Goal: Task Accomplishment & Management: Use online tool/utility

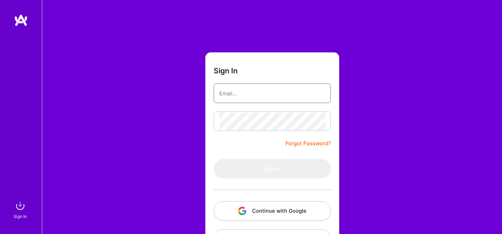
type input "[EMAIL_ADDRESS][DOMAIN_NAME]"
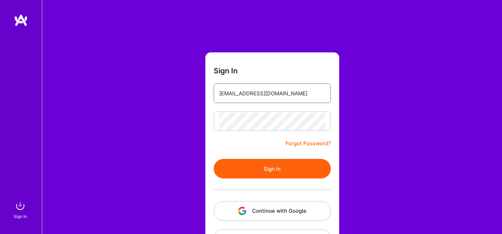
click at [271, 93] on input "[EMAIL_ADDRESS][DOMAIN_NAME]" at bounding box center [272, 93] width 106 height 18
click at [369, 117] on div "Sign In [EMAIL_ADDRESS][DOMAIN_NAME] Forgot Password? Sign In Continue with Goo…" at bounding box center [272, 131] width 460 height 262
click at [290, 171] on button "Sign In" at bounding box center [272, 169] width 117 height 20
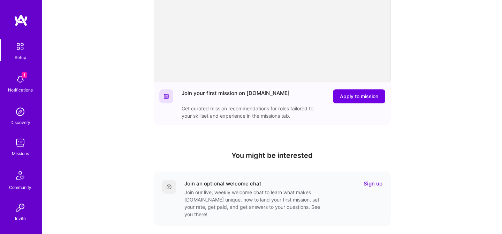
scroll to position [130, 0]
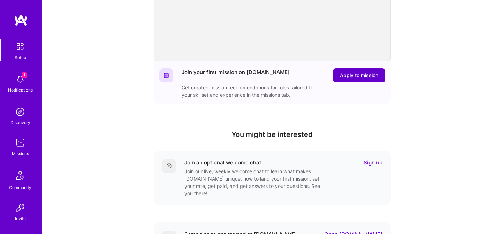
click at [357, 77] on span "Apply to mission" at bounding box center [359, 75] width 38 height 7
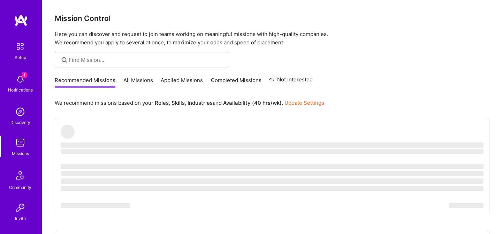
click at [185, 80] on link "Applied Missions" at bounding box center [182, 82] width 42 height 12
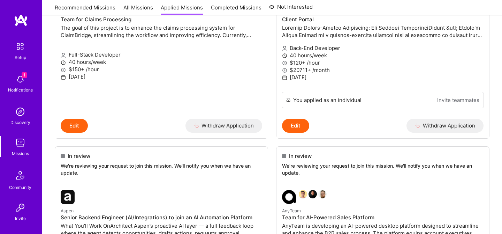
scroll to position [158, 0]
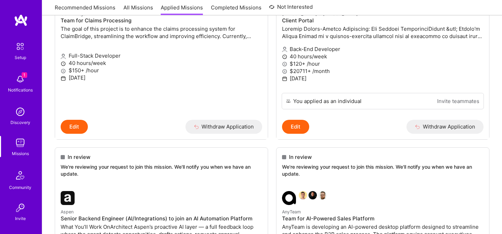
click at [131, 7] on link "All Missions" at bounding box center [138, 10] width 30 height 12
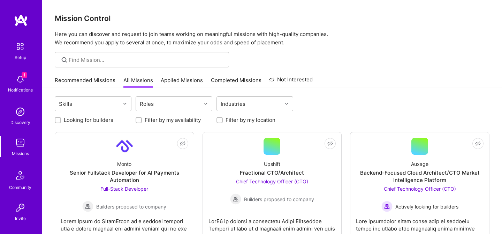
click at [101, 122] on label "Looking for builders" at bounding box center [89, 119] width 50 height 7
click at [61, 122] on input "Looking for builders" at bounding box center [58, 120] width 5 height 5
checkbox input "true"
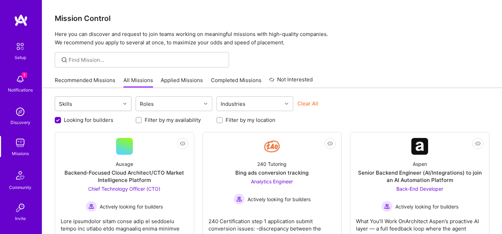
click at [111, 106] on div "Skills" at bounding box center [87, 104] width 65 height 14
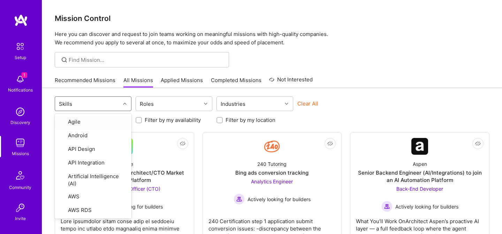
click at [111, 106] on div "Skills" at bounding box center [87, 104] width 65 height 14
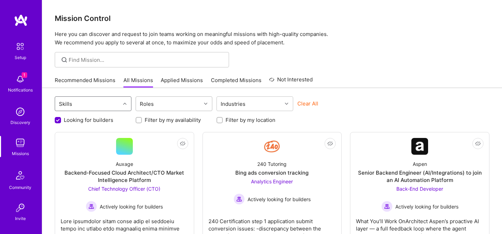
click at [156, 101] on input "text" at bounding box center [156, 103] width 1 height 7
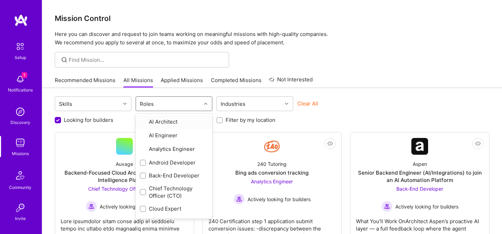
type input "b"
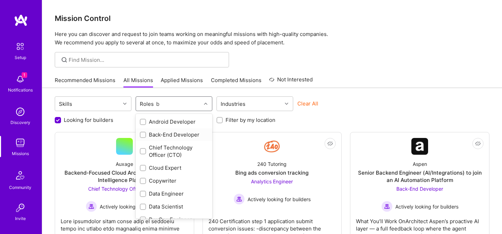
click at [154, 132] on div "Back-End Developer" at bounding box center [174, 134] width 68 height 7
checkbox input "true"
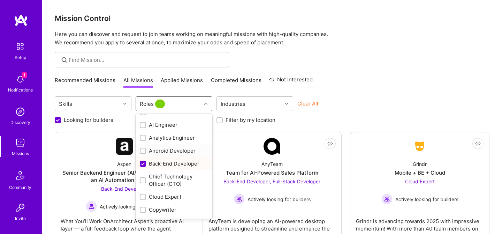
scroll to position [9, 0]
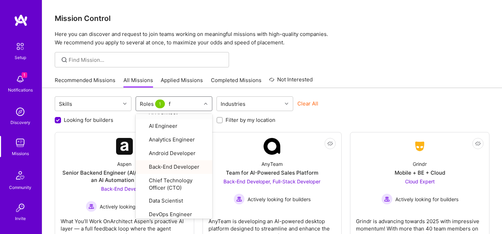
type input "fu"
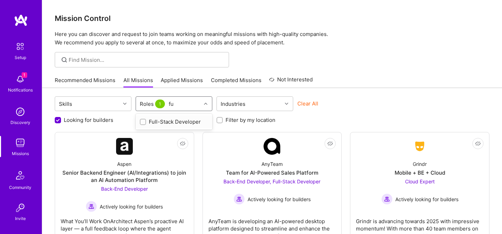
click at [180, 119] on div "Full-Stack Developer" at bounding box center [174, 121] width 68 height 7
checkbox input "true"
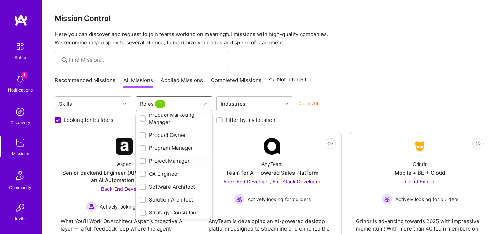
scroll to position [320, 0]
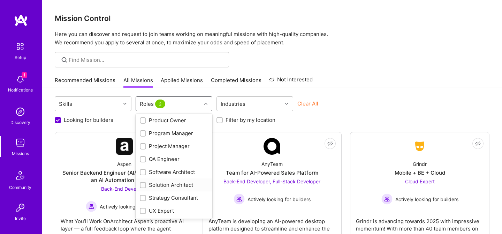
click at [143, 186] on input "checkbox" at bounding box center [143, 185] width 5 height 5
checkbox input "true"
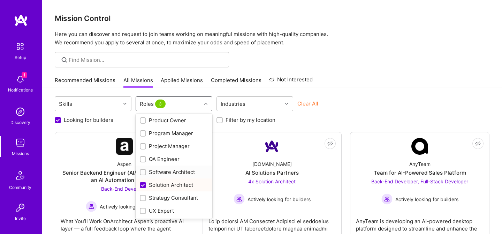
click at [143, 175] on label at bounding box center [143, 171] width 6 height 7
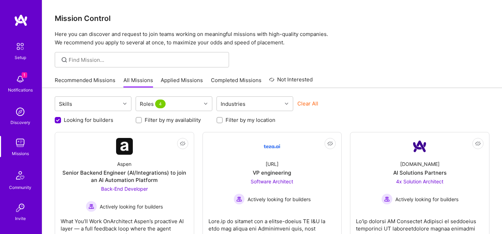
click at [332, 70] on div "Mission Control Here you can discover and request to join teams working on mean…" at bounding box center [272, 197] width 460 height 394
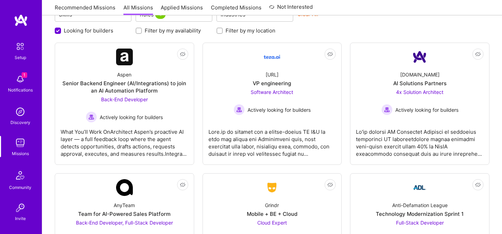
scroll to position [0, 0]
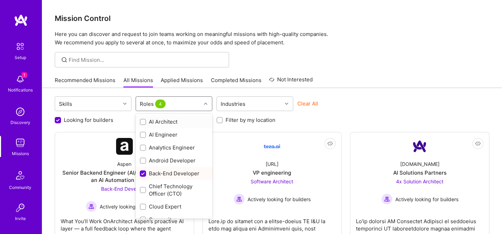
click at [201, 106] on div "Roles 4" at bounding box center [168, 104] width 65 height 14
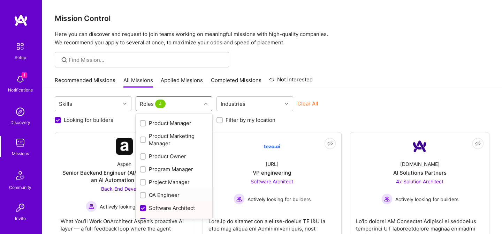
scroll to position [320, 0]
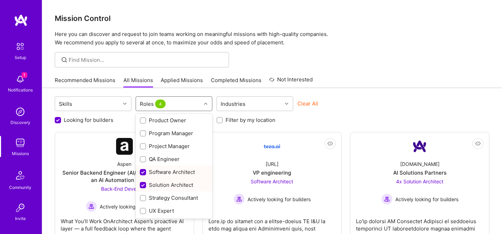
click at [163, 172] on div "Software Architect" at bounding box center [174, 171] width 68 height 7
checkbox input "false"
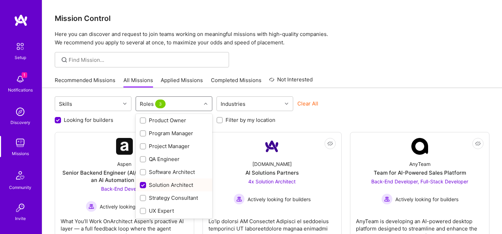
click at [165, 182] on div "Solution Architect" at bounding box center [174, 184] width 68 height 7
checkbox input "false"
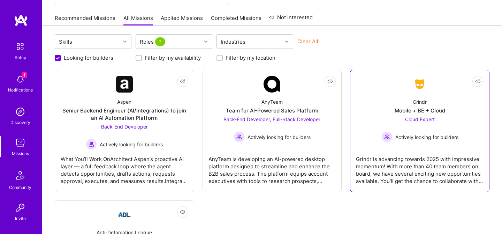
scroll to position [0, 0]
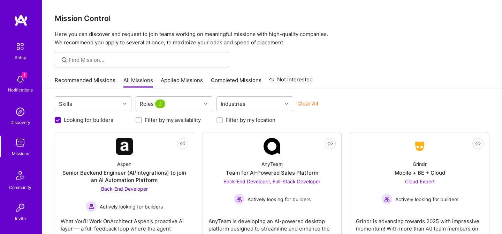
click at [194, 107] on div "Roles 2" at bounding box center [168, 104] width 65 height 14
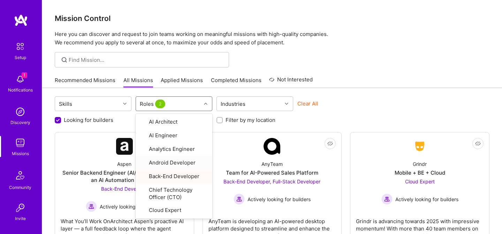
click at [340, 61] on div at bounding box center [272, 59] width 460 height 15
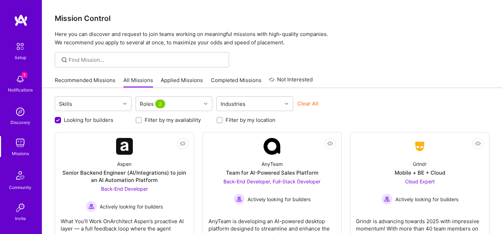
click at [104, 118] on label "Looking for builders" at bounding box center [89, 119] width 50 height 7
click at [62, 118] on input "Looking for builders" at bounding box center [58, 120] width 6 height 6
checkbox input "false"
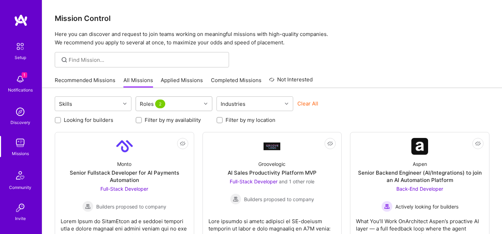
click at [191, 104] on div "Roles 2" at bounding box center [168, 104] width 65 height 14
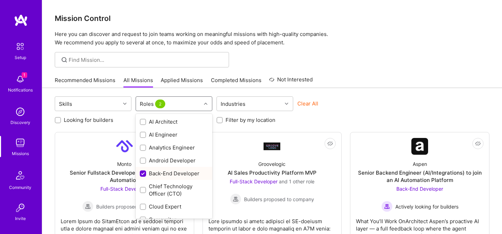
click at [156, 173] on div "Back-End Developer" at bounding box center [174, 172] width 68 height 7
checkbox input "false"
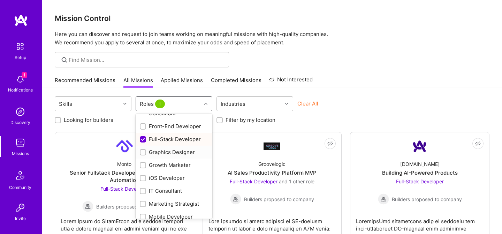
scroll to position [148, 0]
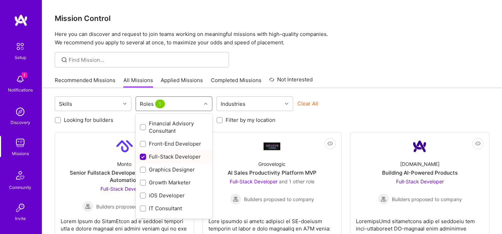
click at [158, 157] on div "Full-Stack Developer" at bounding box center [174, 156] width 68 height 7
checkbox input "false"
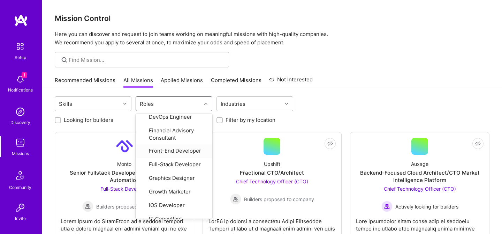
click at [343, 104] on div "Skills option Full-Stack Developer, deselected. option Front-End Developer focu…" at bounding box center [272, 104] width 435 height 16
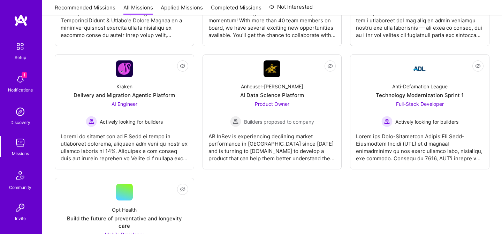
scroll to position [1812, 0]
